Goal: Navigation & Orientation: Find specific page/section

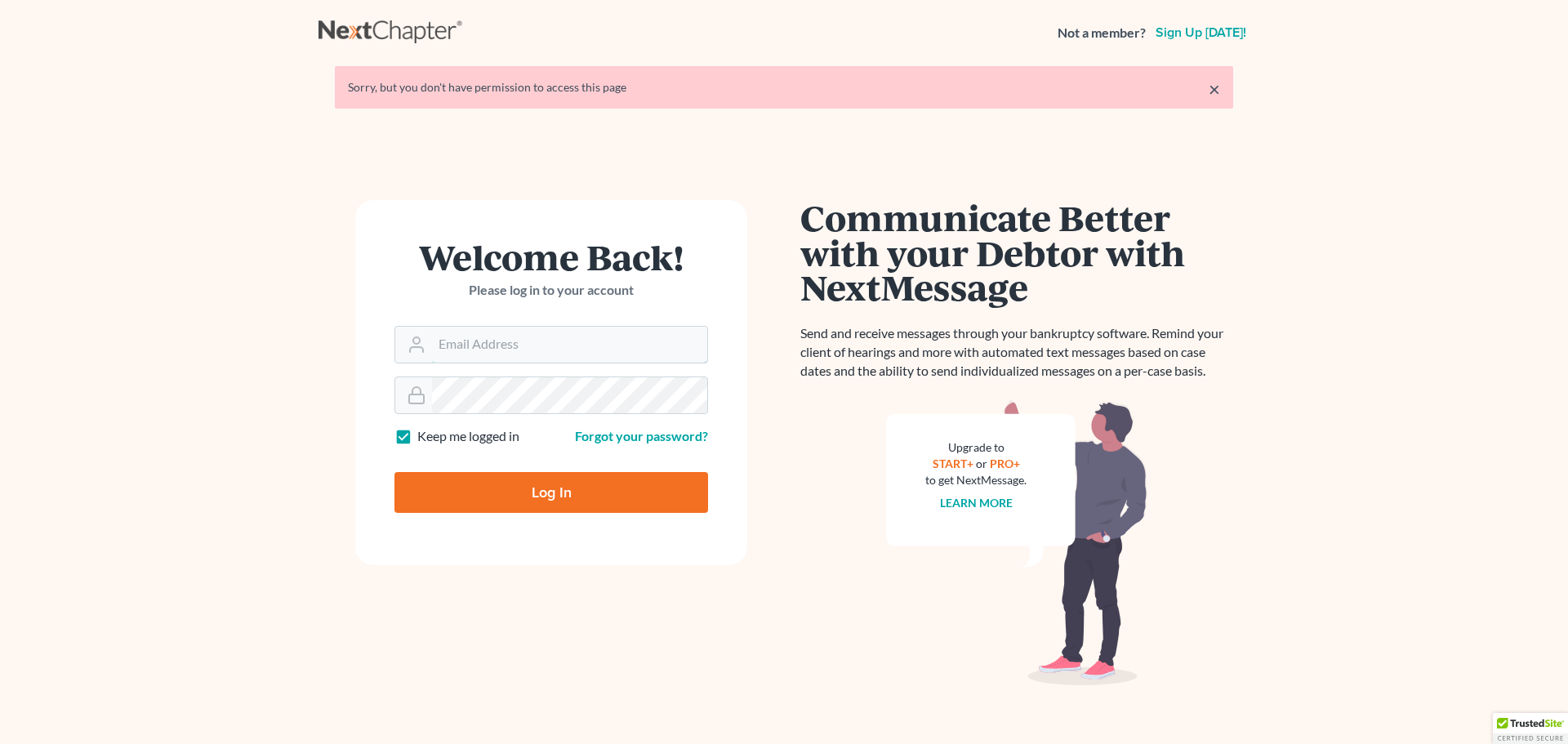
type input "[EMAIL_ADDRESS][DOMAIN_NAME]"
click at [541, 487] on input "Log In" at bounding box center [551, 492] width 313 height 41
type input "Thinking..."
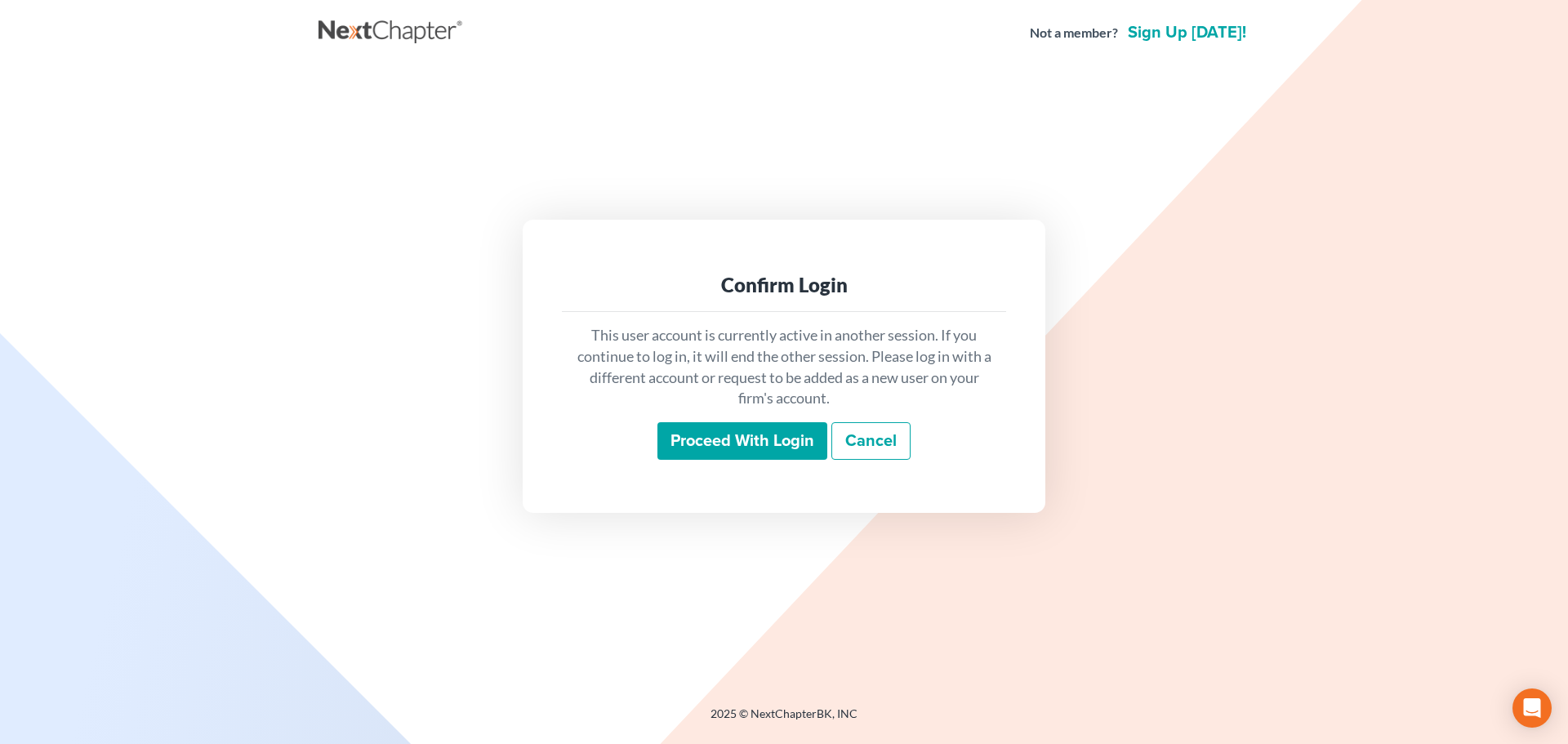
click at [740, 440] on input "Proceed with login" at bounding box center [741, 441] width 170 height 38
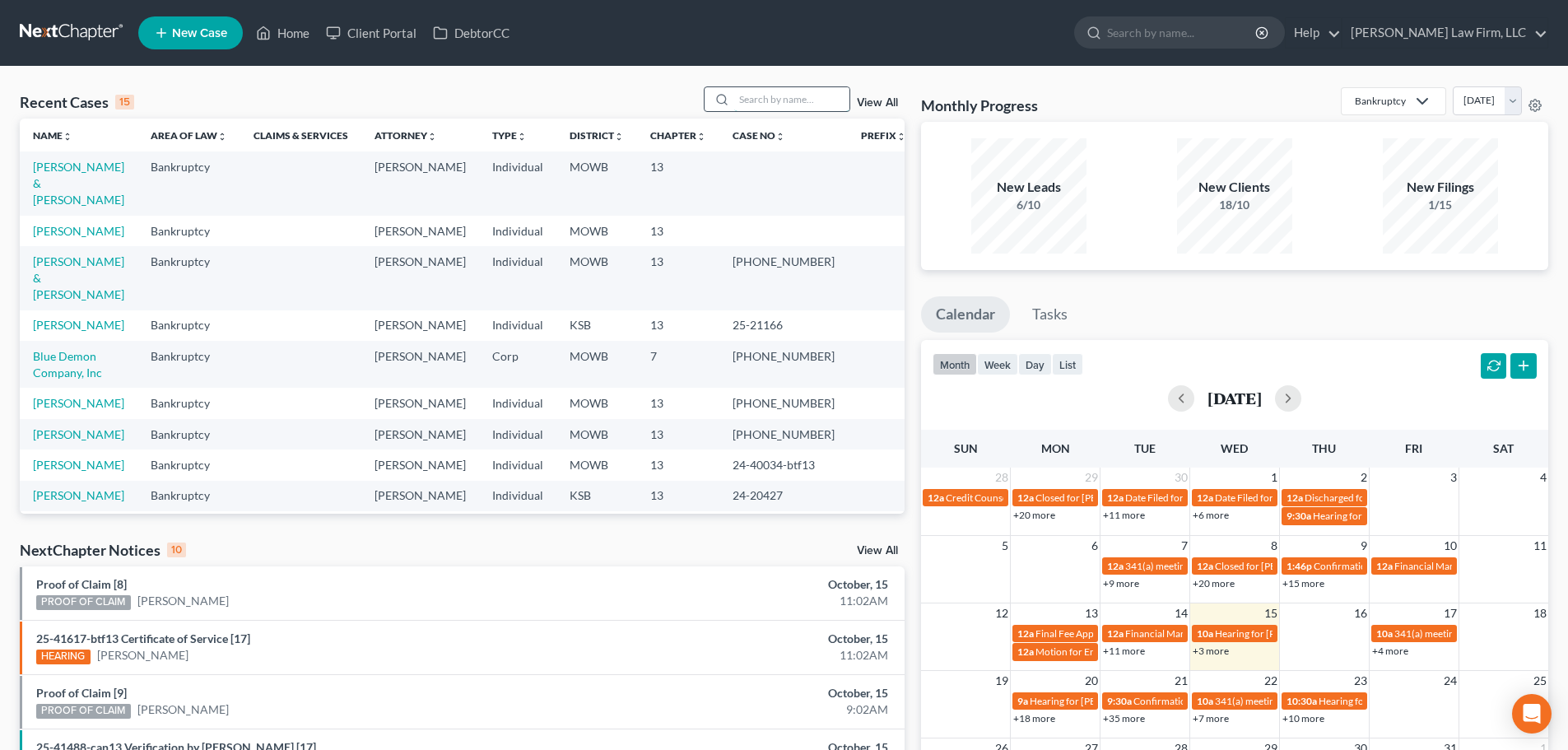
click at [755, 101] on input "search" at bounding box center [791, 99] width 115 height 24
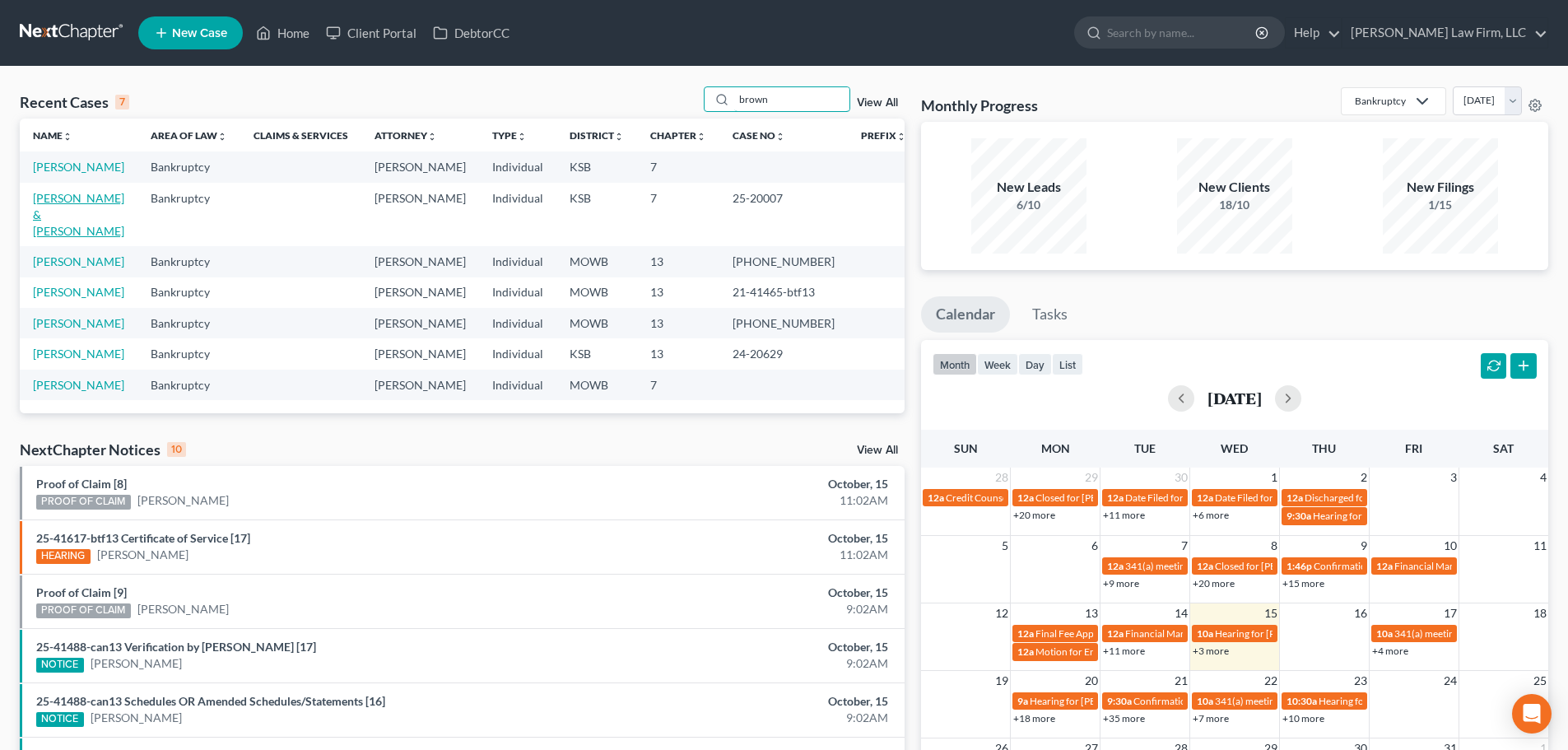
type input "brown"
click at [85, 194] on link "Brown, Steven & Lull, Beth" at bounding box center [78, 214] width 91 height 47
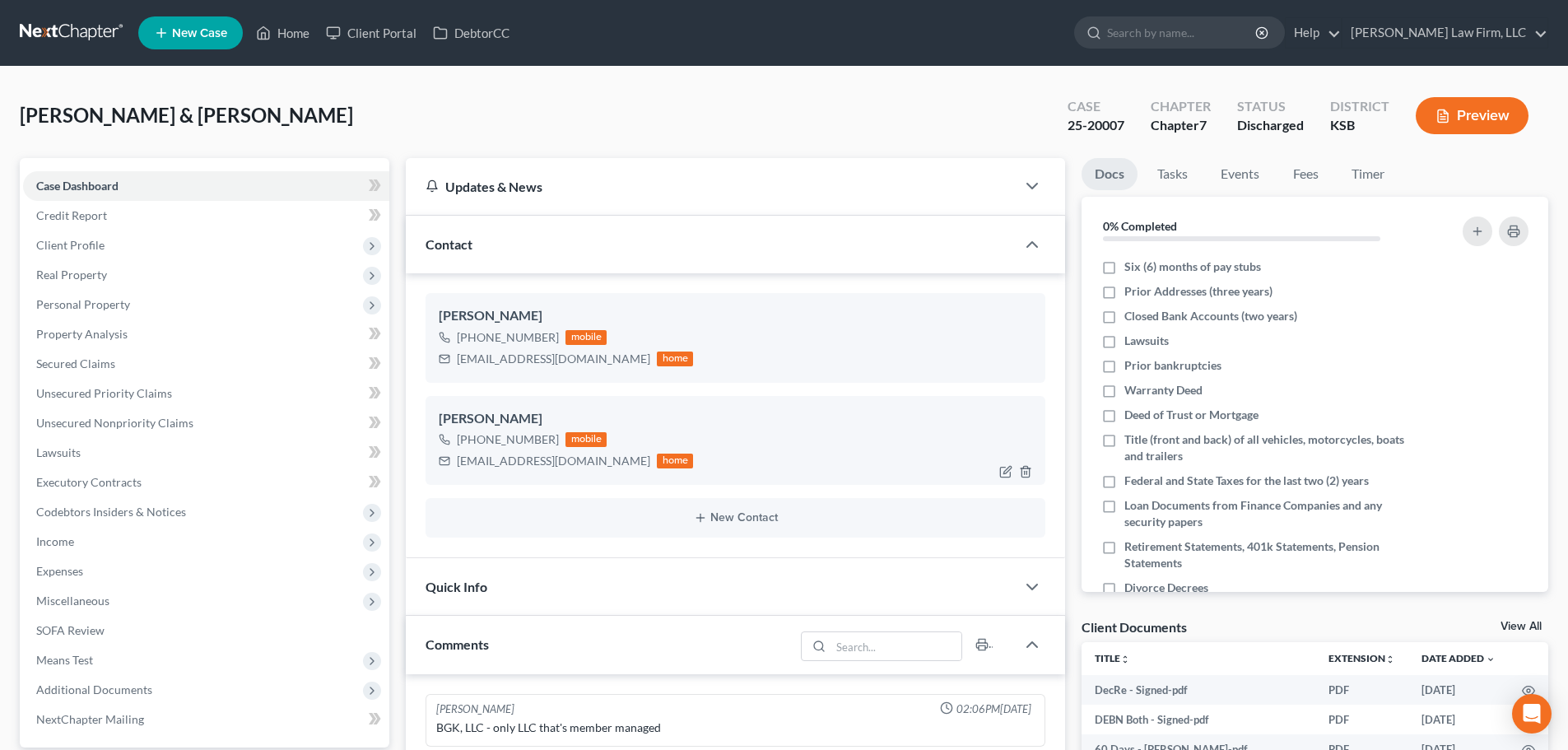
scroll to position [1243, 0]
